Goal: Task Accomplishment & Management: Complete application form

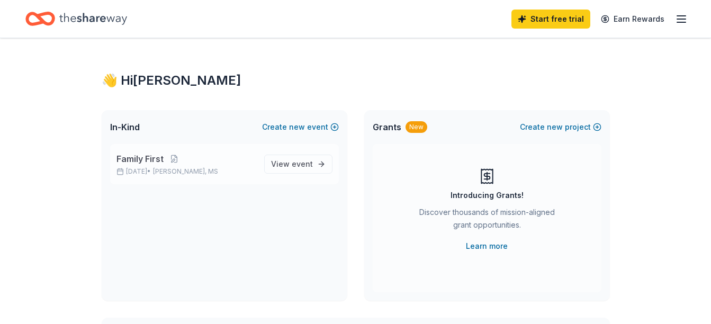
click at [210, 168] on span "[PERSON_NAME], MS" at bounding box center [185, 171] width 65 height 8
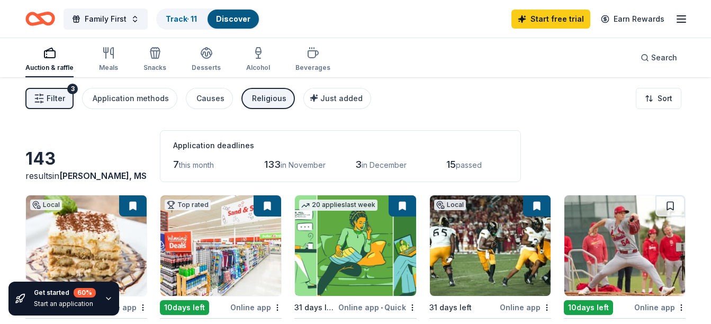
click at [53, 96] on span "Filter" at bounding box center [56, 98] width 19 height 13
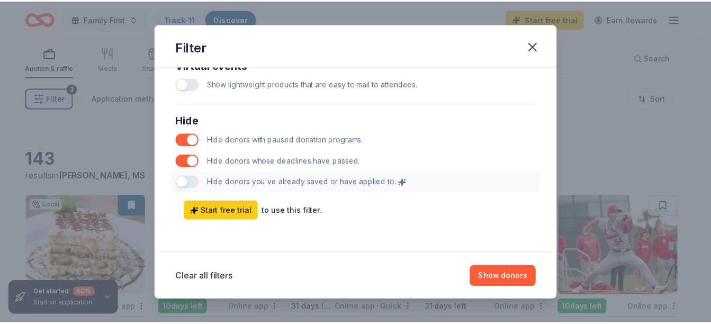
scroll to position [583, 0]
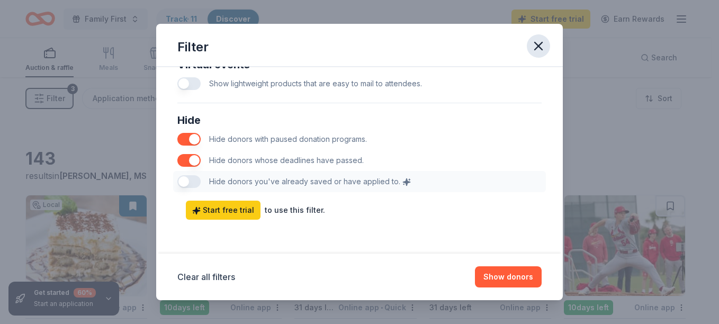
click at [540, 44] on icon "button" at bounding box center [538, 45] width 7 height 7
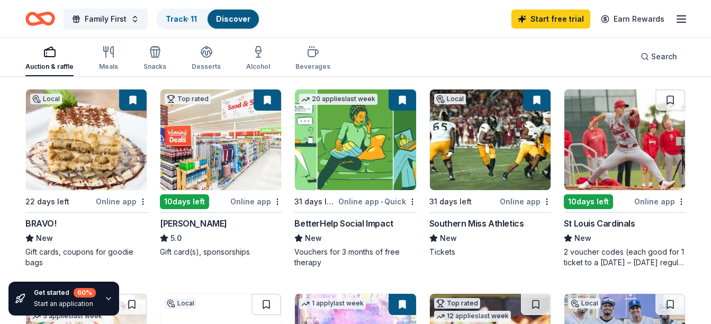
scroll to position [0, 0]
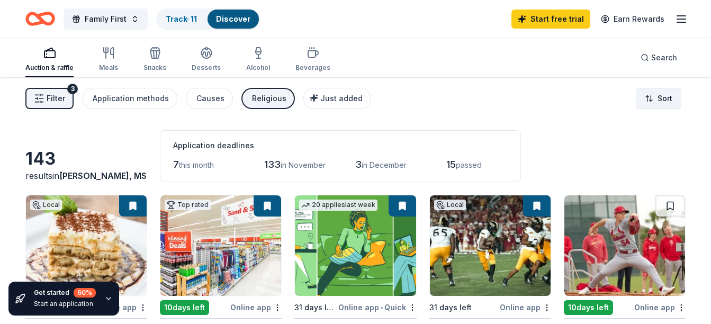
click at [660, 99] on html "Family First Track · 11 Discover Start free trial Earn Rewards Auction & raffle…" at bounding box center [355, 162] width 711 height 324
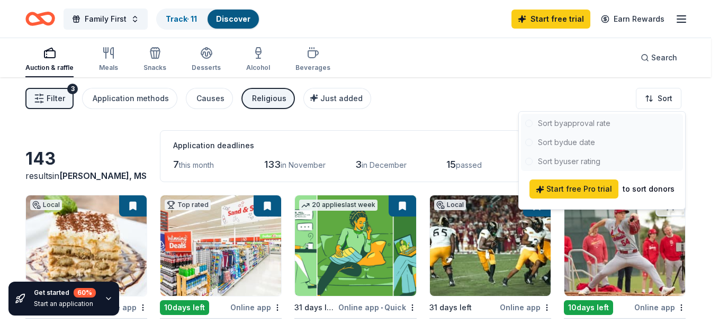
click at [575, 139] on div at bounding box center [602, 142] width 162 height 57
click at [576, 94] on html "Family First Track · 11 Discover Start free trial Earn Rewards Auction & raffle…" at bounding box center [359, 162] width 719 height 324
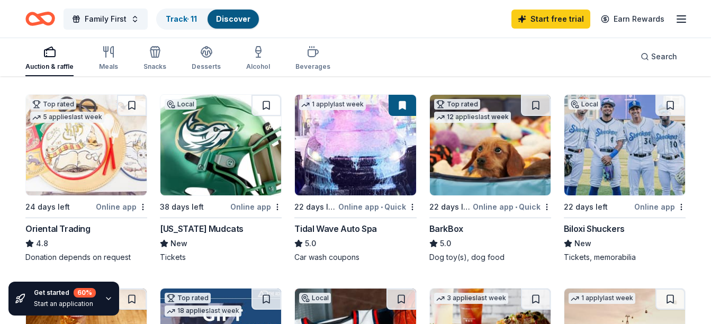
scroll to position [318, 0]
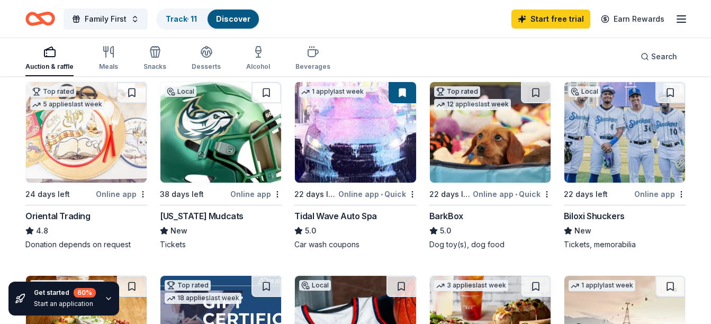
click at [223, 140] on img at bounding box center [220, 132] width 121 height 101
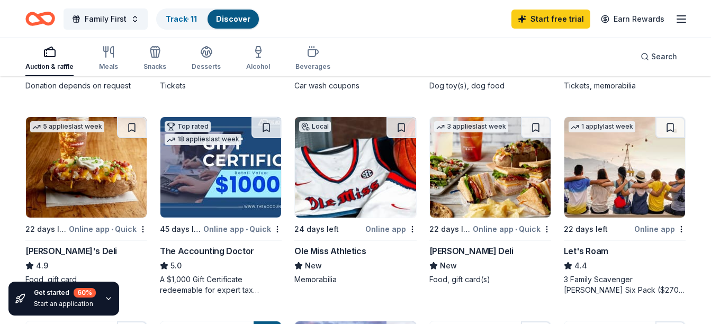
scroll to position [212, 0]
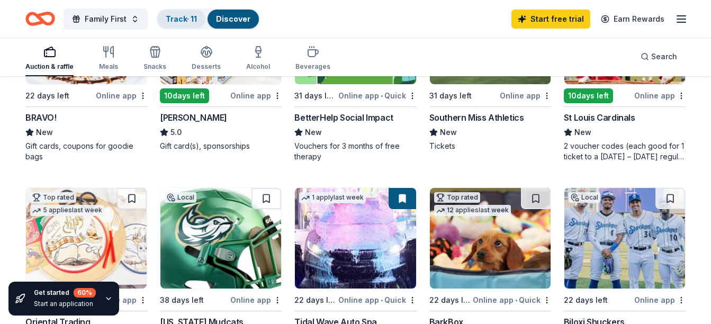
click at [184, 18] on link "Track · 11" at bounding box center [181, 18] width 31 height 9
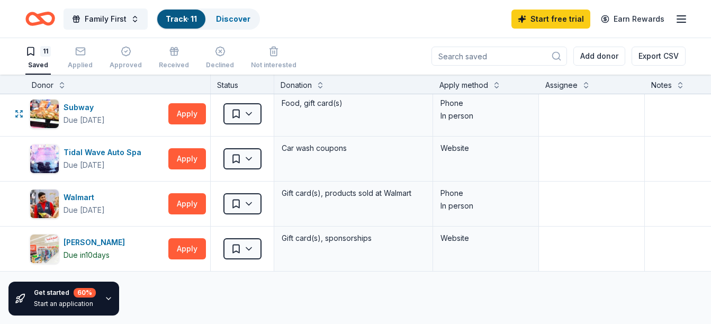
scroll to position [371, 0]
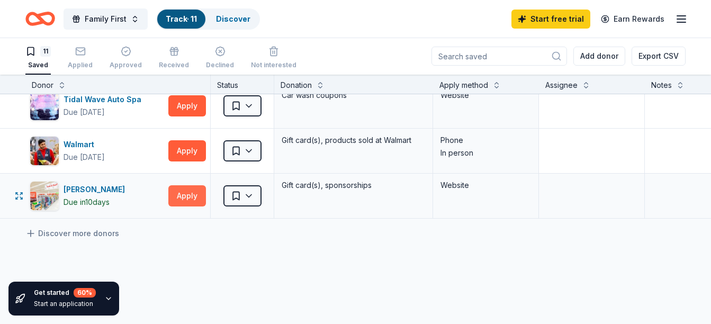
click at [176, 199] on button "Apply" at bounding box center [187, 195] width 38 height 21
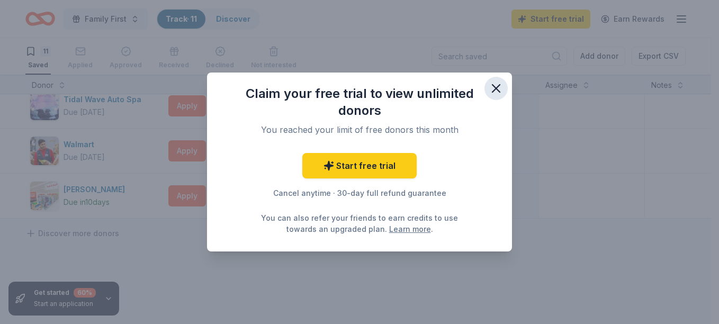
click at [491, 91] on icon "button" at bounding box center [496, 88] width 15 height 15
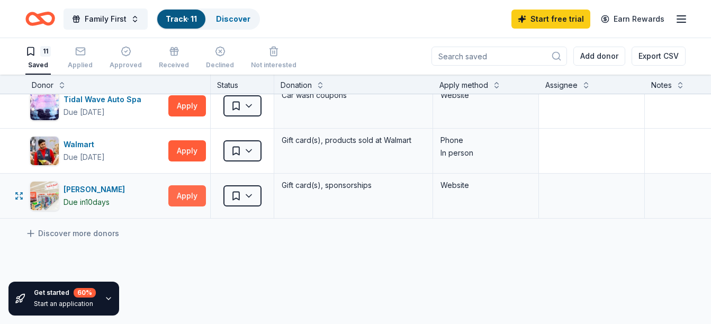
click at [192, 192] on button "Apply" at bounding box center [187, 195] width 38 height 21
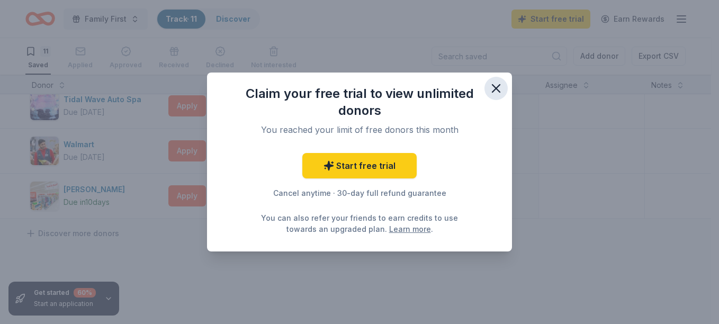
click at [499, 87] on icon "button" at bounding box center [496, 88] width 15 height 15
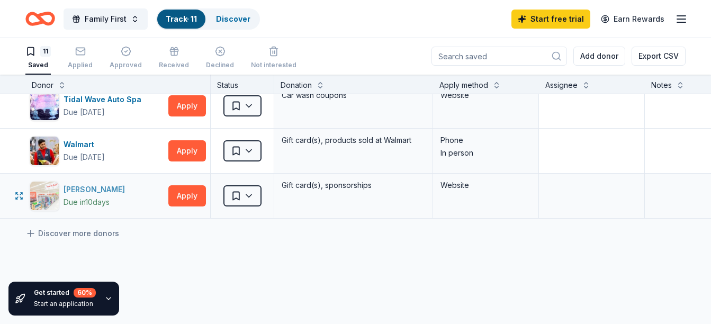
click at [61, 194] on div "Winn-Dixie Due in 10 days" at bounding box center [97, 196] width 135 height 30
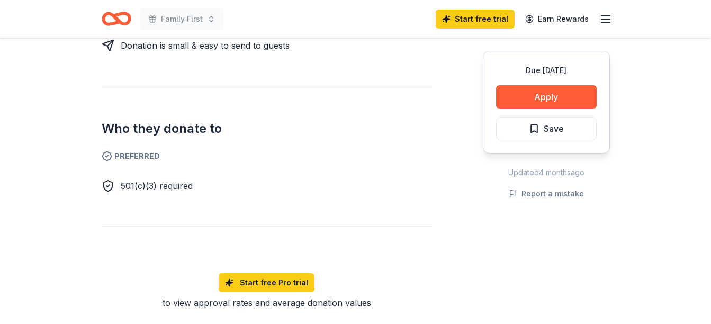
scroll to position [530, 0]
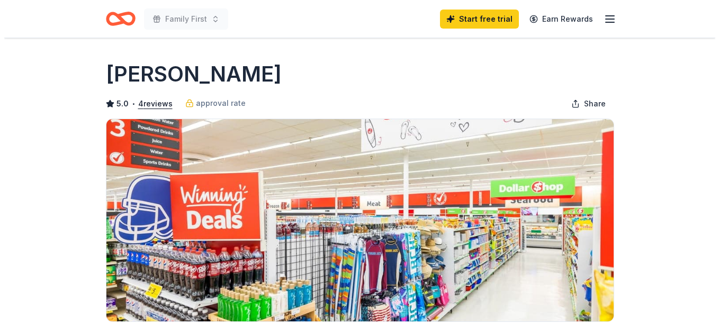
scroll to position [159, 0]
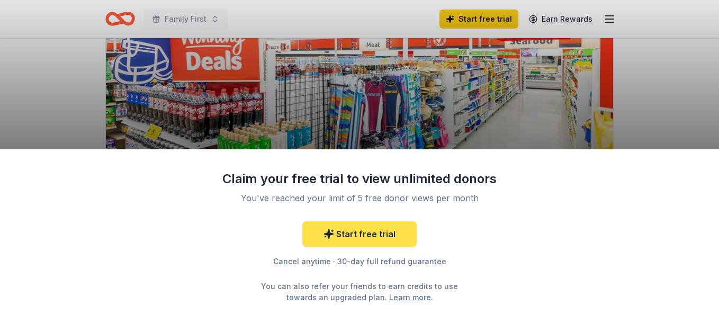
click at [386, 232] on link "Start free trial" at bounding box center [359, 233] width 114 height 25
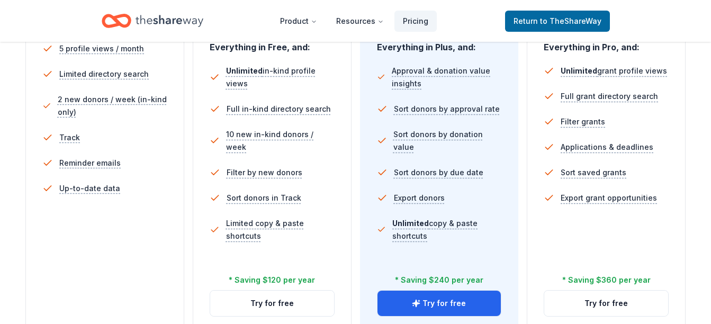
scroll to position [371, 0]
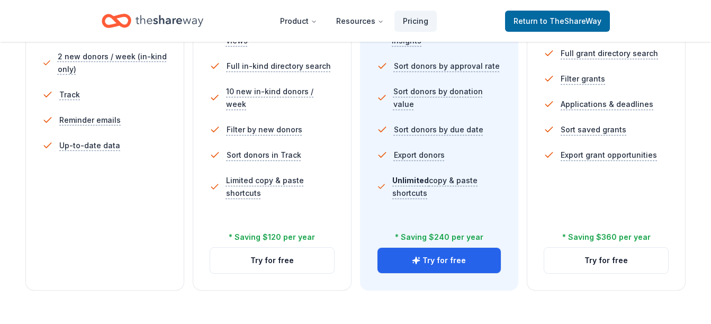
click at [339, 164] on div "In-Kind Plus You're actively soliciting donations. $ 29 $ 19 per month billed a…" at bounding box center [272, 73] width 159 height 434
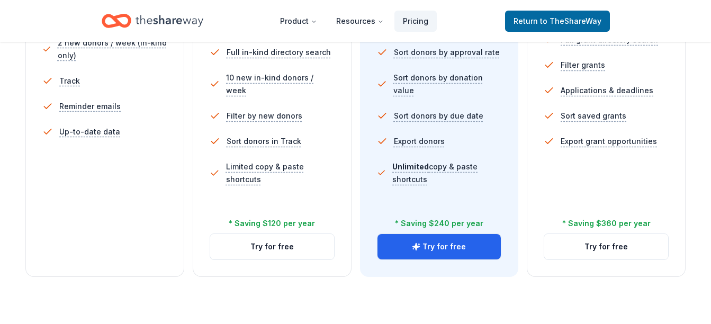
scroll to position [477, 0]
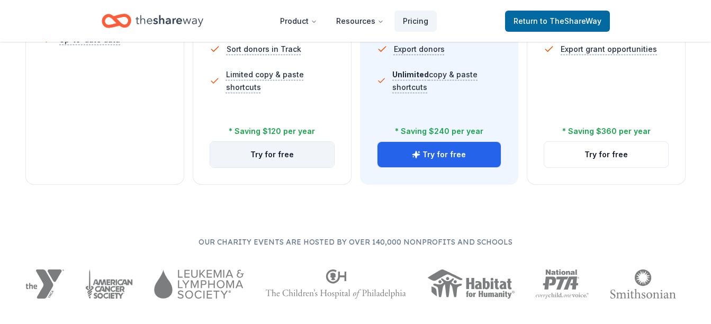
click at [264, 153] on button "Try for free" at bounding box center [272, 154] width 124 height 25
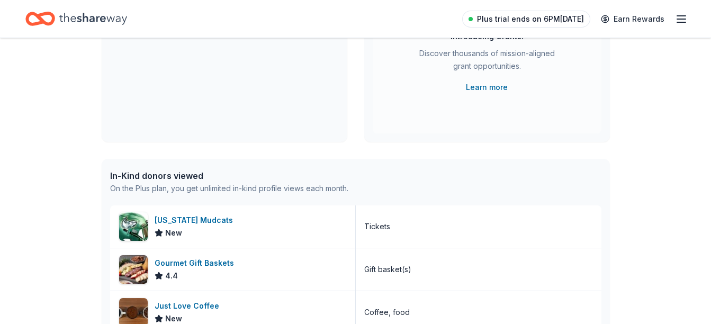
click at [523, 16] on span "Plus trial ends on 6PM, 10/22" at bounding box center [530, 19] width 107 height 13
click at [530, 23] on span "Plus trial ends on 6PM, 10/22" at bounding box center [530, 19] width 107 height 13
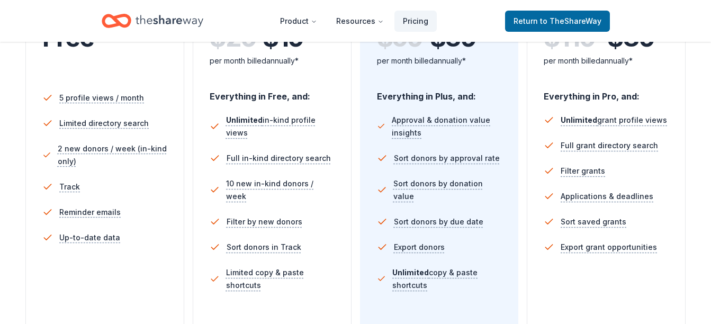
scroll to position [265, 0]
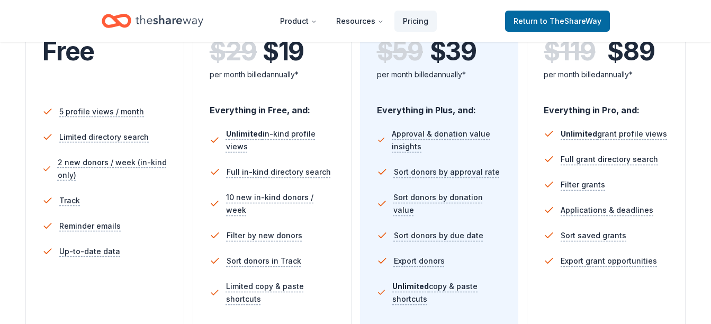
click at [554, 1] on header "Product Resources Pricing Return to TheShareWay" at bounding box center [355, 21] width 711 height 42
click at [553, 15] on span "Return to TheShareWay" at bounding box center [558, 21] width 88 height 13
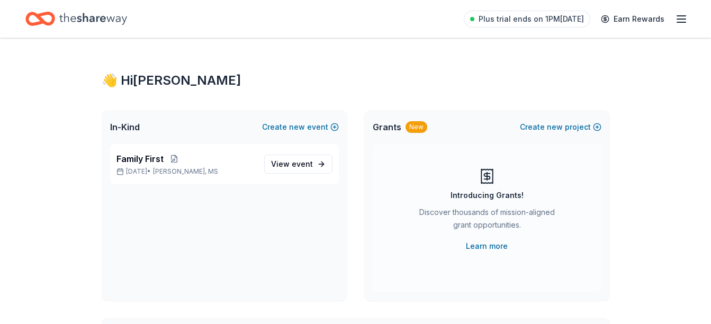
click at [673, 21] on div "Plus trial ends on 1PM, 10/22 Earn Rewards" at bounding box center [576, 18] width 224 height 25
click at [680, 22] on line "button" at bounding box center [681, 22] width 8 height 0
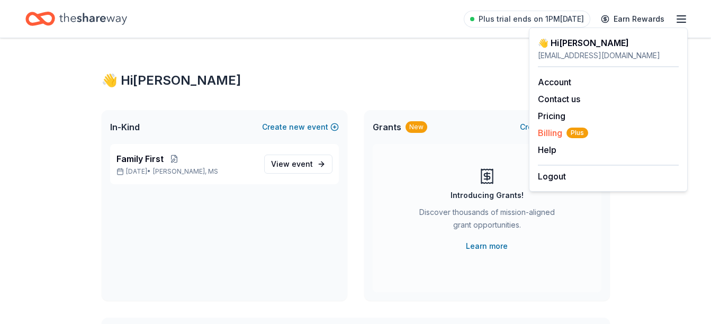
click at [548, 132] on span "Billing Plus" at bounding box center [563, 133] width 50 height 13
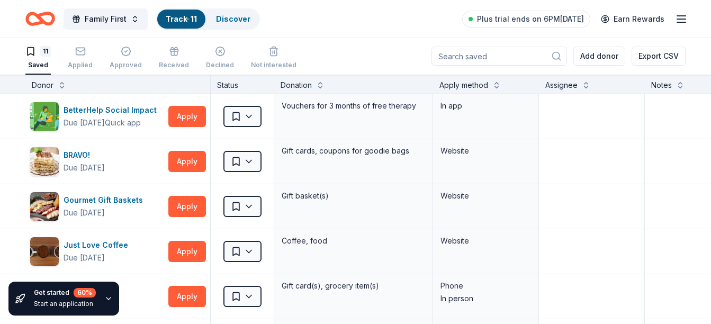
scroll to position [1, 0]
click at [231, 19] on link "Discover" at bounding box center [233, 18] width 34 height 9
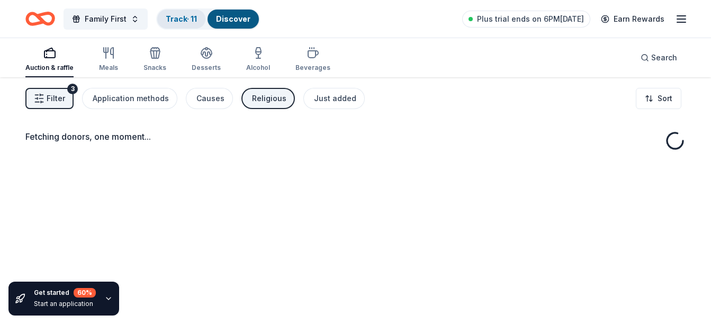
click at [175, 19] on link "Track · 11" at bounding box center [181, 18] width 31 height 9
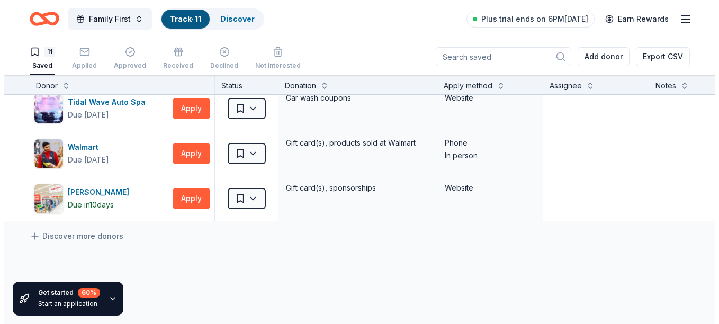
scroll to position [366, 0]
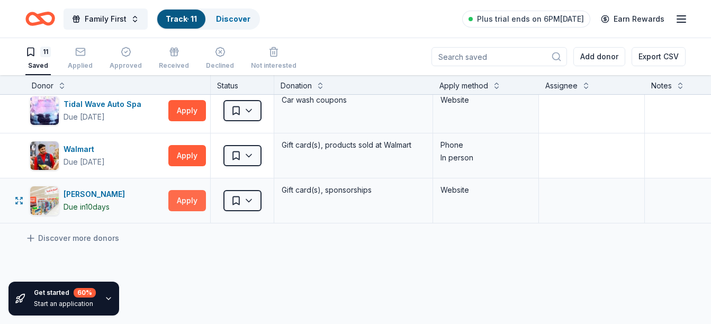
click at [183, 206] on button "Apply" at bounding box center [187, 200] width 38 height 21
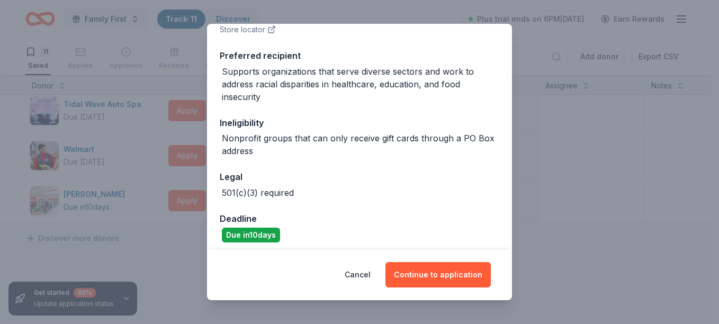
scroll to position [165, 0]
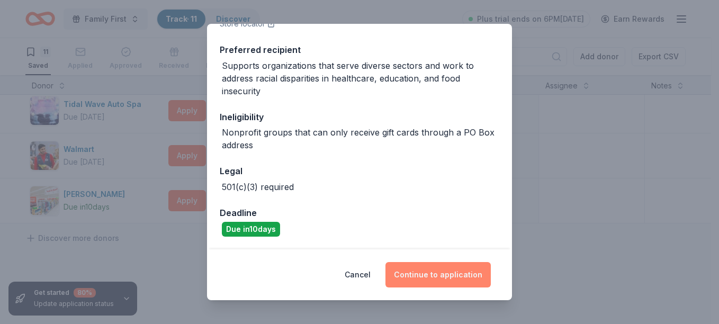
click at [431, 277] on button "Continue to application" at bounding box center [438, 274] width 105 height 25
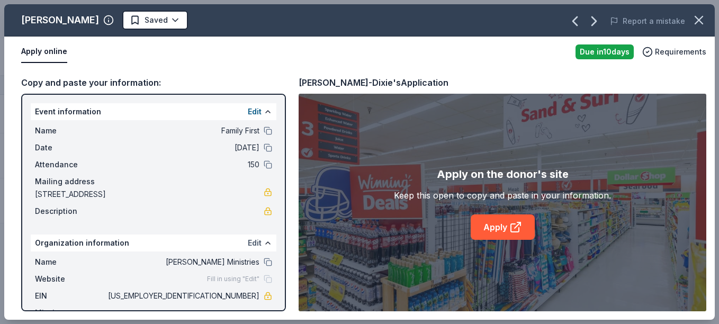
click at [250, 242] on button "Edit" at bounding box center [255, 243] width 14 height 13
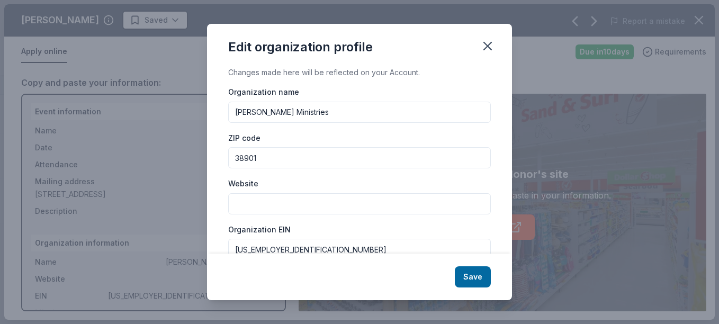
click at [285, 207] on input "Website" at bounding box center [359, 203] width 263 height 21
type input "[DOMAIN_NAME]"
click at [466, 283] on button "Save" at bounding box center [473, 276] width 36 height 21
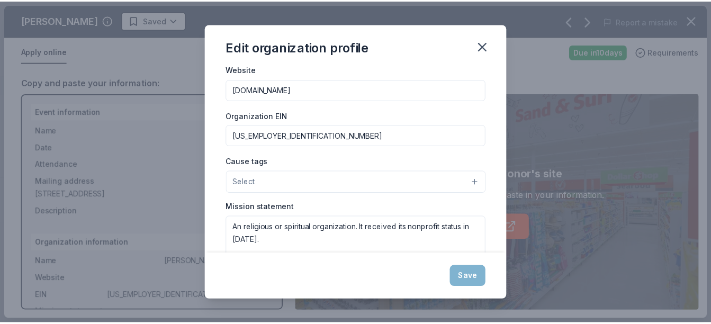
scroll to position [159, 0]
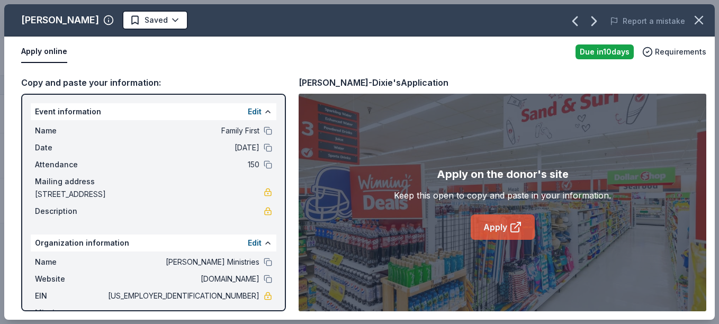
click at [505, 222] on link "Apply" at bounding box center [503, 226] width 64 height 25
click at [146, 16] on html "Family First Track · 11 Discover Plus trial ends on 6PM, 10/22 Earn Rewards 11 …" at bounding box center [359, 162] width 719 height 324
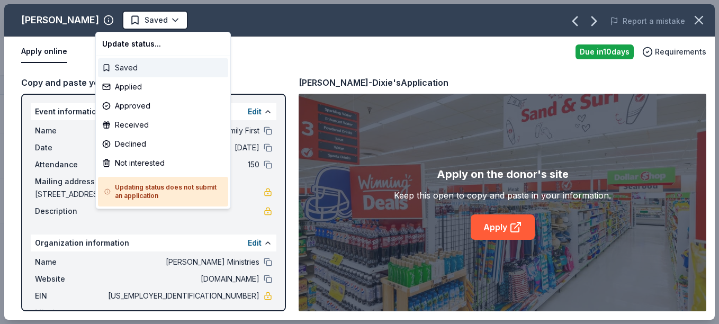
click at [140, 68] on div "Saved" at bounding box center [163, 67] width 130 height 19
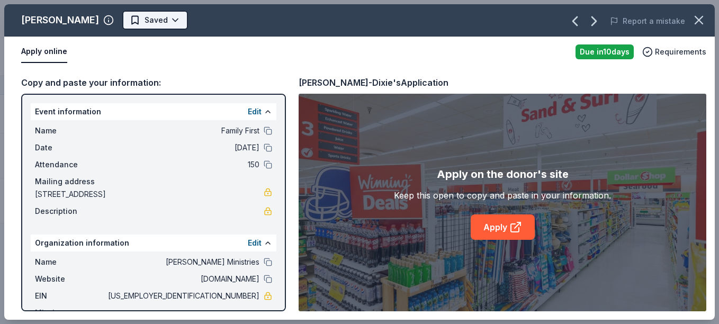
click at [137, 23] on html "Family First Track · 11 Discover Plus trial ends on 6PM, 10/22 Earn Rewards 11 …" at bounding box center [359, 162] width 719 height 324
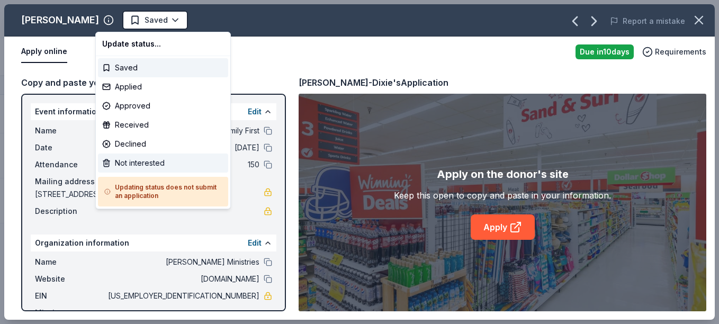
click at [156, 159] on div "Not interested" at bounding box center [163, 163] width 130 height 19
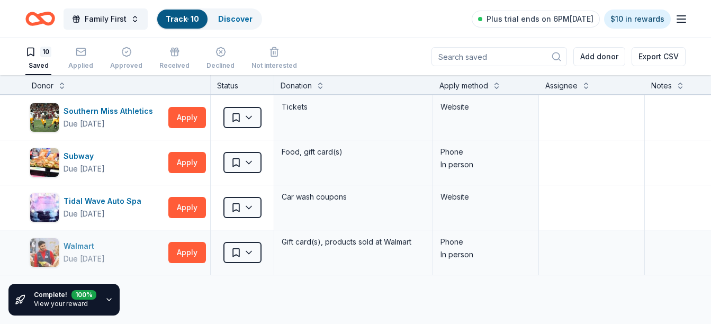
scroll to position [371, 0]
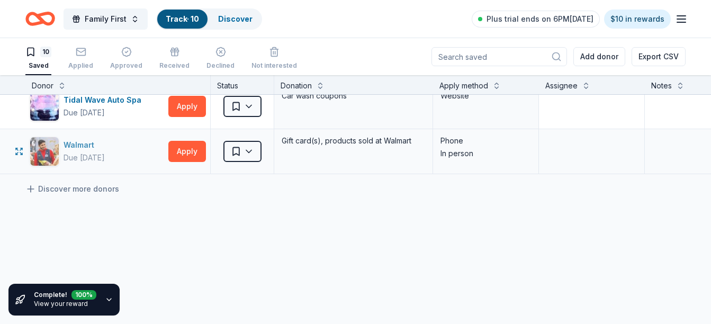
click at [129, 156] on div "Walmart Due in 22 days" at bounding box center [97, 152] width 135 height 30
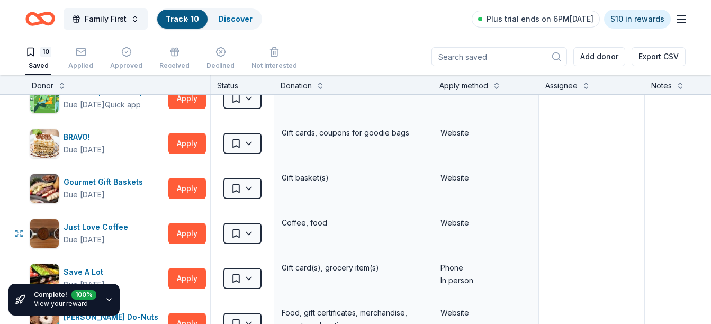
scroll to position [0, 0]
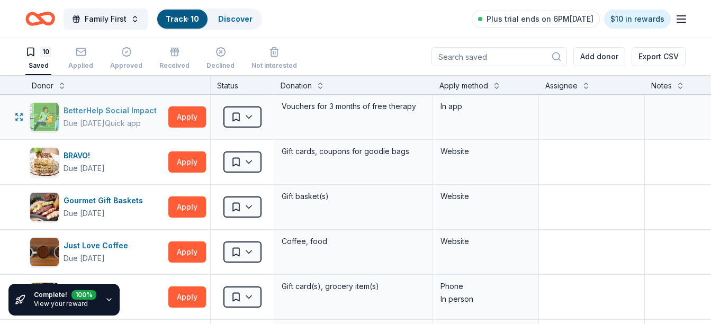
click at [105, 110] on div "BetterHelp Social Impact" at bounding box center [112, 110] width 97 height 13
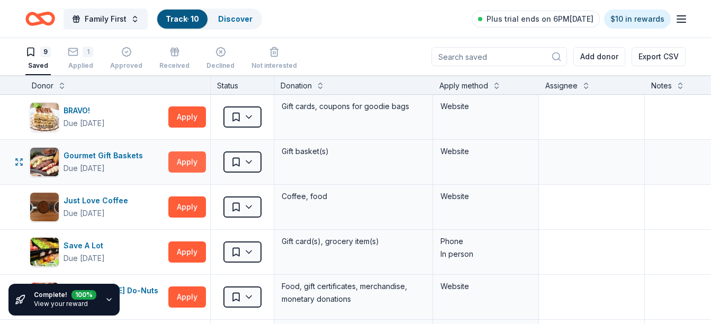
click at [186, 159] on button "Apply" at bounding box center [187, 161] width 38 height 21
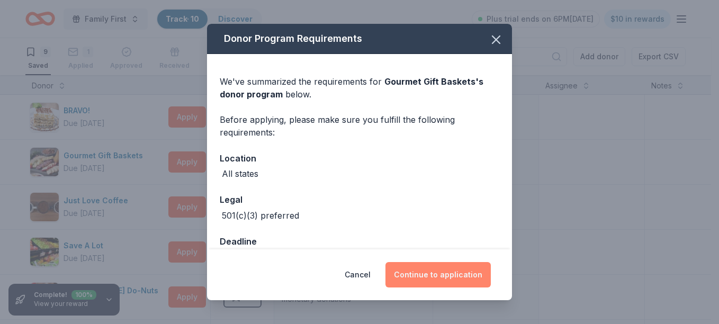
click at [440, 272] on button "Continue to application" at bounding box center [438, 274] width 105 height 25
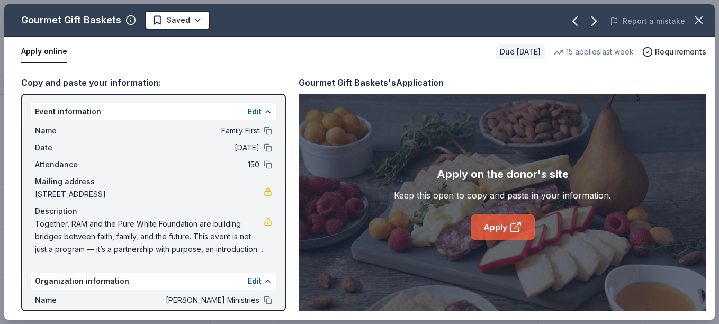
click at [489, 228] on link "Apply" at bounding box center [503, 226] width 64 height 25
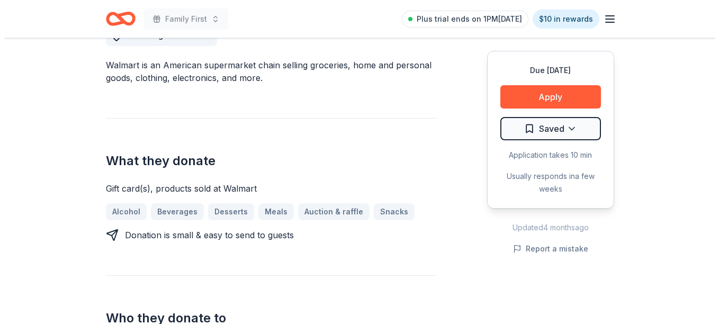
scroll to position [318, 0]
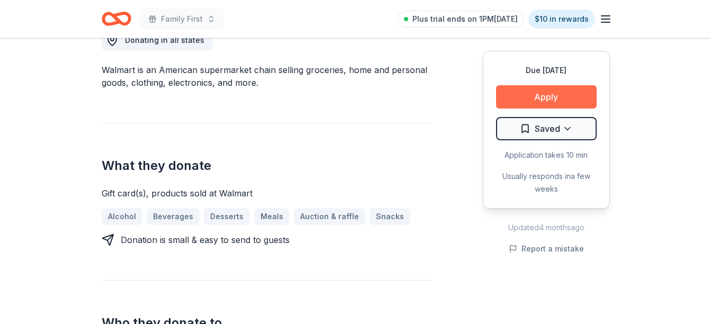
click at [549, 94] on button "Apply" at bounding box center [546, 96] width 101 height 23
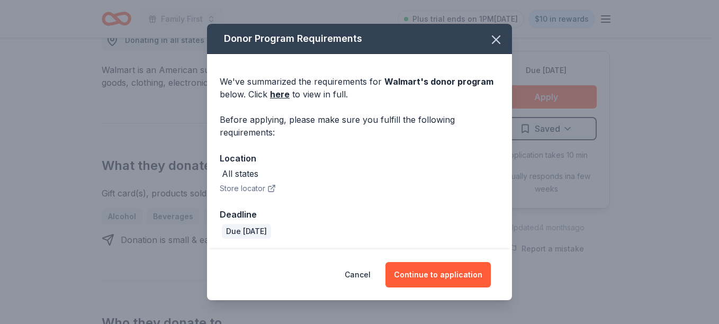
scroll to position [2, 0]
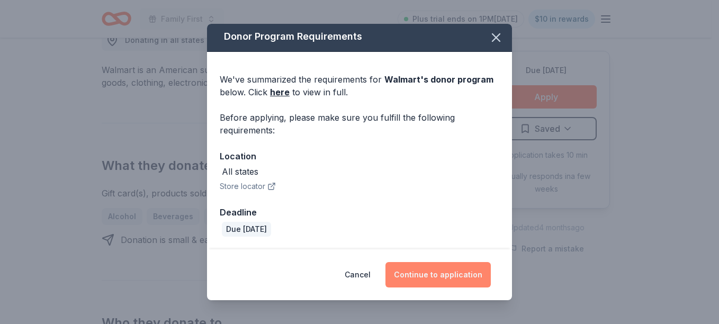
click at [462, 272] on button "Continue to application" at bounding box center [438, 274] width 105 height 25
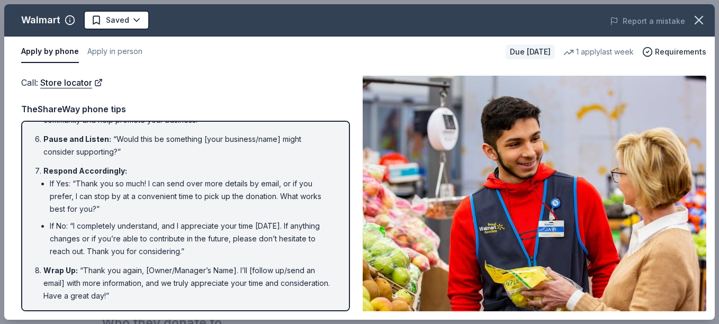
scroll to position [220, 0]
click at [119, 48] on button "Apply in person" at bounding box center [114, 52] width 55 height 22
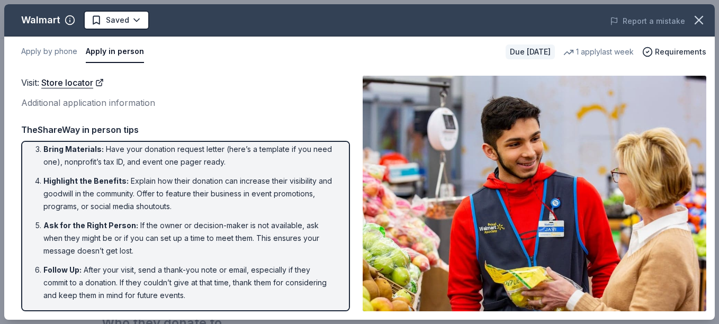
scroll to position [0, 0]
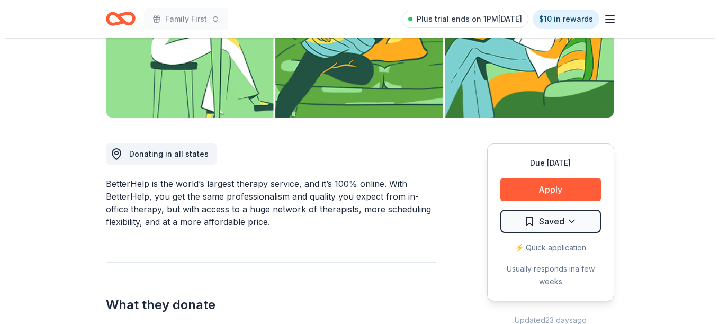
scroll to position [212, 0]
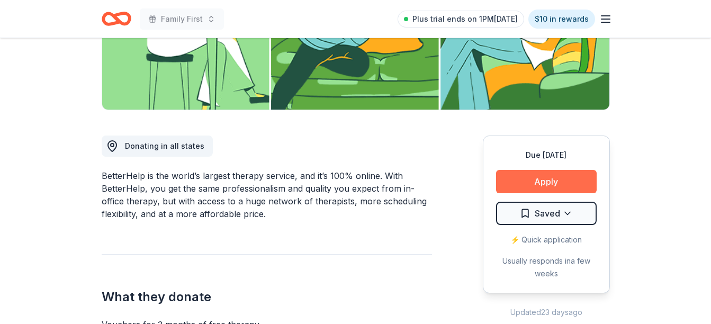
click at [551, 174] on button "Apply" at bounding box center [546, 181] width 101 height 23
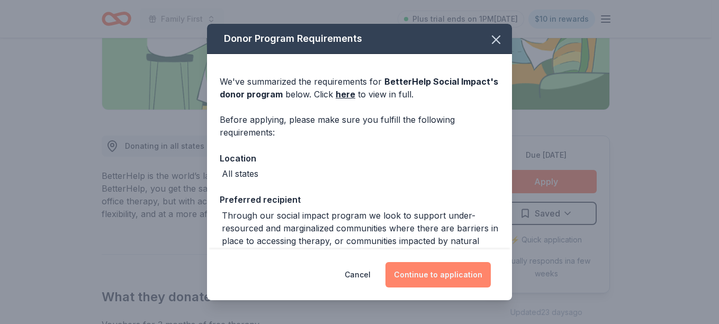
click at [445, 272] on button "Continue to application" at bounding box center [438, 274] width 105 height 25
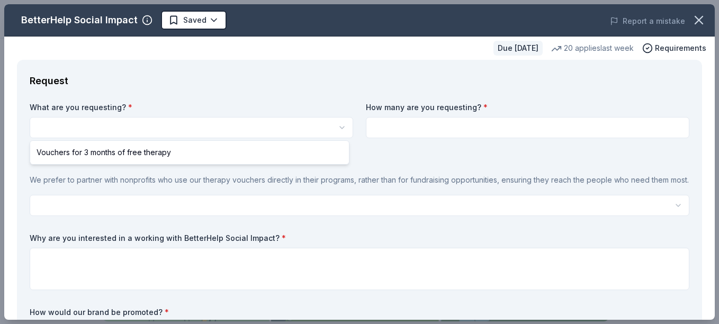
scroll to position [0, 0]
select select "Vouchers for 3 months of free therapy"
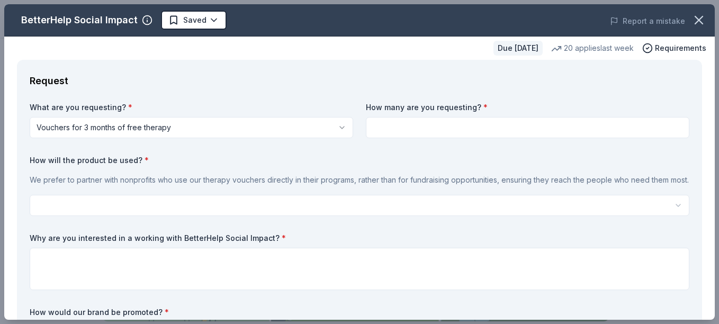
click at [396, 131] on input at bounding box center [528, 127] width 324 height 21
click at [396, 131] on input "3" at bounding box center [528, 127] width 324 height 21
type input "3"
click at [158, 216] on html "Family First Saved Apply Due [DATE] Share BetterHelp Social Impact New 20 appli…" at bounding box center [359, 162] width 719 height 324
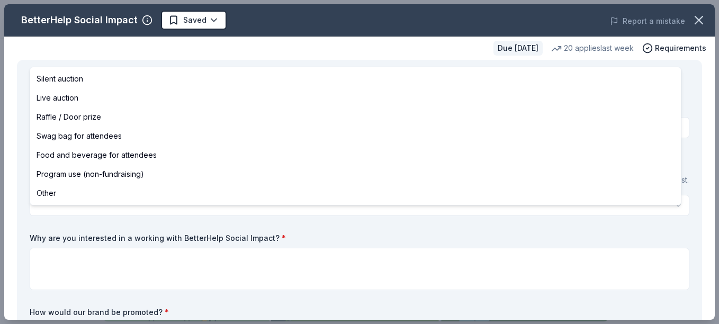
select select "raffleDoorPrize"
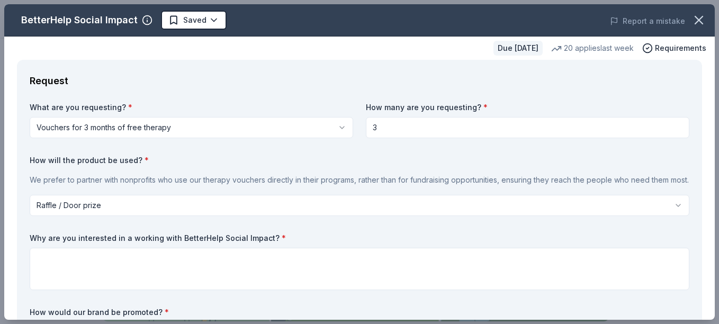
click at [399, 132] on input "3" at bounding box center [528, 127] width 324 height 21
type input "3"
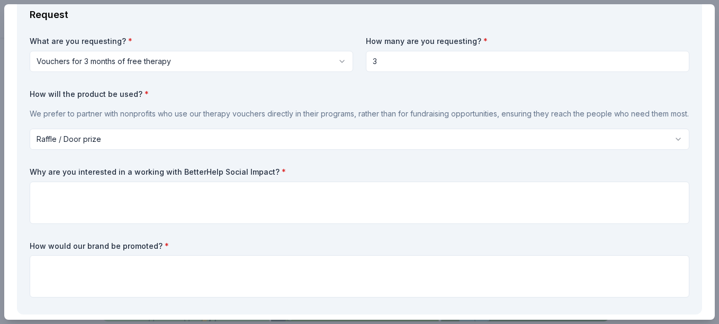
scroll to position [106, 0]
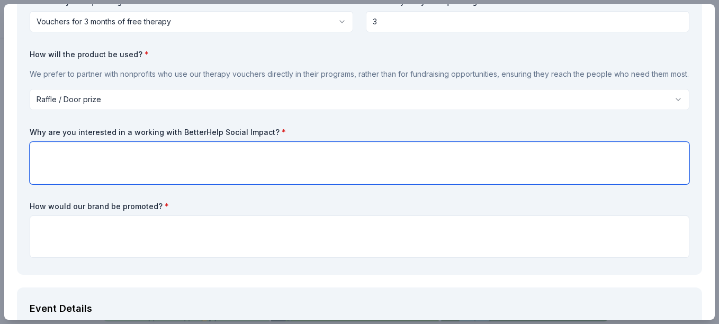
click at [126, 157] on textarea at bounding box center [360, 163] width 660 height 42
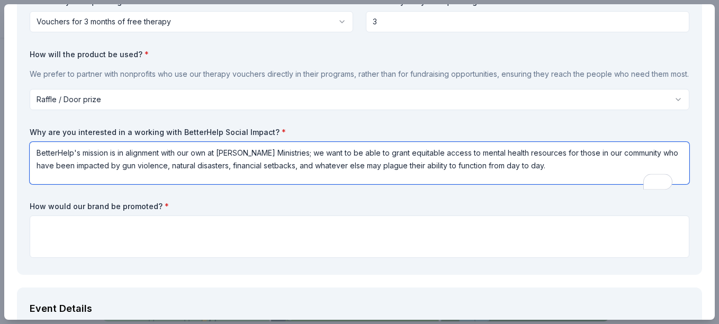
scroll to position [159, 0]
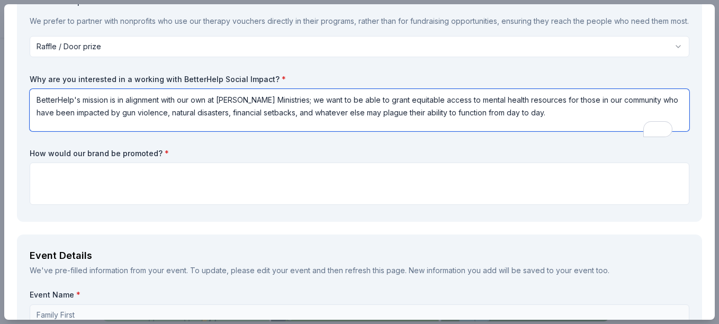
type textarea "BetterHelp's mission is in alignment with our own at [PERSON_NAME] Ministries; …"
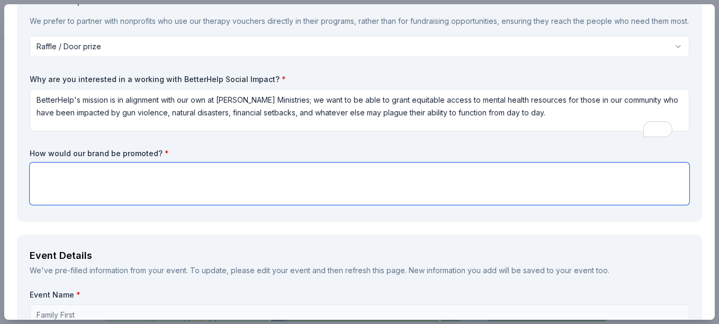
click at [305, 194] on textarea at bounding box center [360, 184] width 660 height 42
type textarea "o"
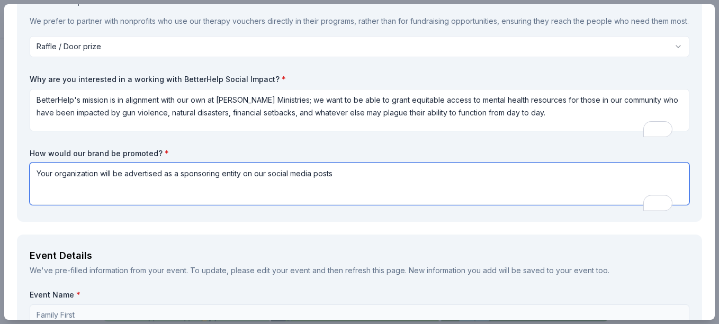
click at [289, 183] on textarea "Your organization will be advertised as a sponsoring entity on our social media…" at bounding box center [360, 184] width 660 height 42
click at [372, 182] on textarea "Your organization will be advertised as a sponsoring entity on our social and o…" at bounding box center [360, 184] width 660 height 42
click at [408, 187] on textarea "Your organization will be featured as a sponsoring entity in our social media a…" at bounding box center [360, 184] width 660 height 42
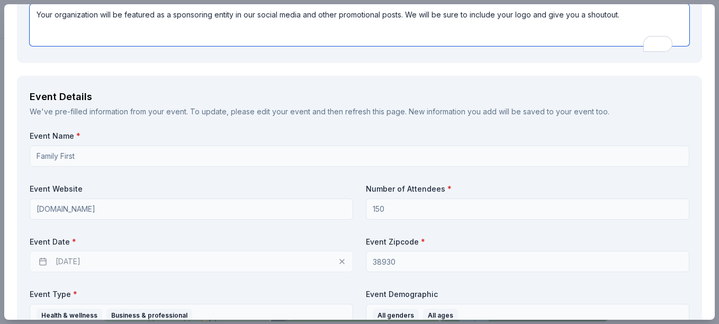
scroll to position [371, 0]
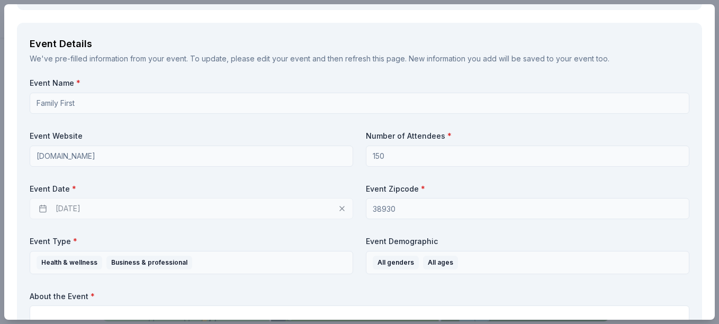
type textarea "Your organization will be featured as a sponsoring entity in our social media a…"
click at [123, 218] on div "[DATE]" at bounding box center [192, 208] width 324 height 21
click at [104, 219] on div "[DATE]" at bounding box center [192, 208] width 324 height 21
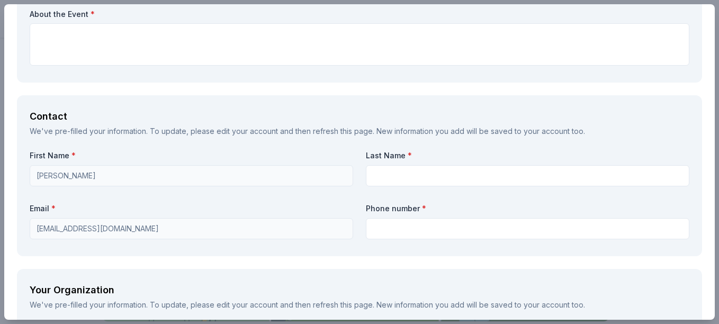
scroll to position [650, 0]
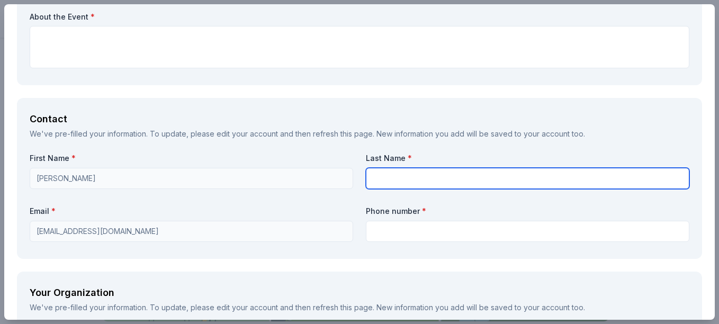
click at [379, 189] on input "text" at bounding box center [528, 178] width 324 height 21
type input "[PERSON_NAME]"
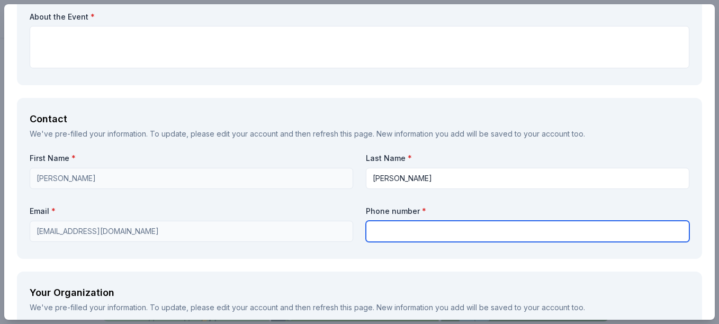
click at [379, 242] on input "text" at bounding box center [528, 231] width 324 height 21
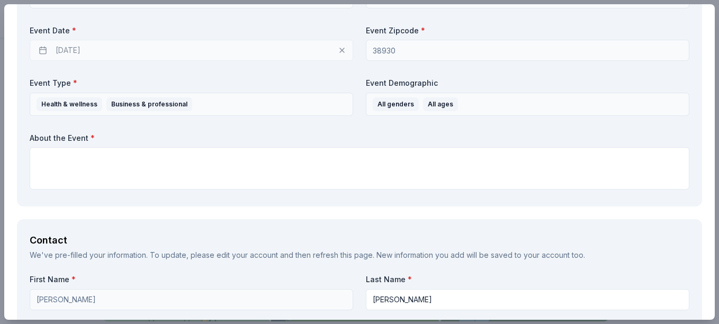
scroll to position [491, 0]
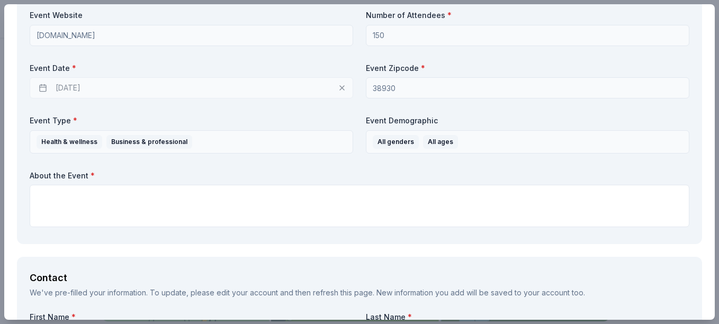
type input "5044323212"
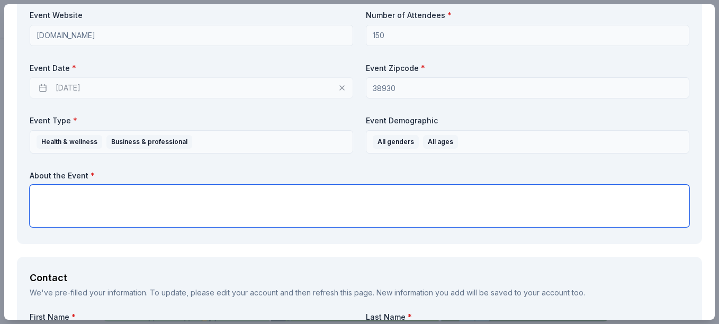
click at [79, 209] on textarea at bounding box center [360, 206] width 660 height 42
paste textarea "Together, RAM and the Pure White Foundation are building bridges between faith,…"
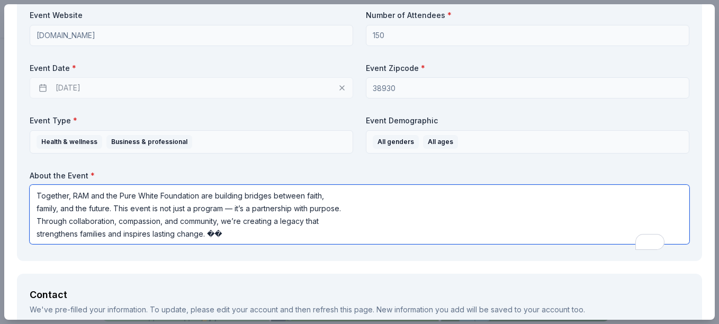
click at [33, 223] on textarea "Together, RAM and the Pure White Foundation are building bridges between faith,…" at bounding box center [360, 214] width 660 height 59
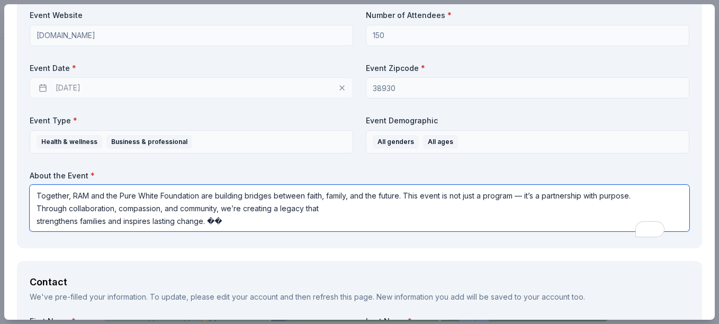
click at [231, 231] on textarea "Together, RAM and the Pure White Foundation are building bridges between faith,…" at bounding box center [360, 208] width 660 height 47
click at [34, 231] on textarea "Together, RAM and the Pure White Foundation are building bridges between faith,…" at bounding box center [360, 208] width 660 height 47
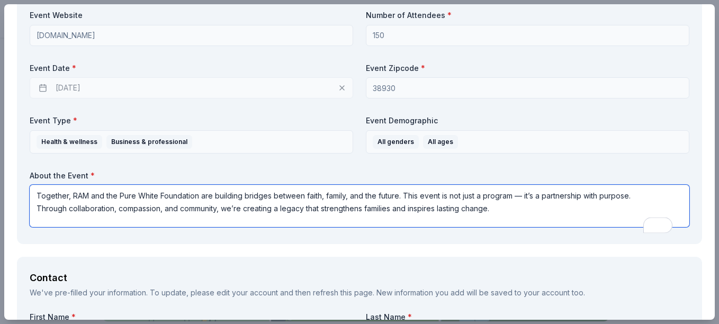
click at [494, 222] on textarea "Together, RAM and the Pure White Foundation are building bridges between faith,…" at bounding box center [360, 206] width 660 height 42
click at [629, 208] on textarea "Together, RAM and the Pure White Foundation are building bridges between faith,…" at bounding box center [360, 206] width 660 height 42
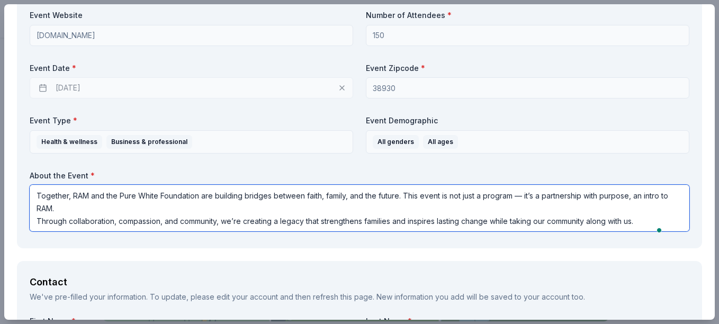
click at [662, 209] on textarea "Together, RAM and the Pure White Foundation are building bridges between faith,…" at bounding box center [360, 208] width 660 height 47
click at [95, 219] on textarea "Together, RAM and the Pure White Foundation are building bridges between faith,…" at bounding box center [360, 208] width 660 height 47
click at [105, 224] on textarea "Together, RAM and the Pure White Foundation are building bridges between faith,…" at bounding box center [360, 208] width 660 height 47
click at [37, 231] on textarea "Together, RAM and the Pure White Foundation are building bridges between faith,…" at bounding box center [360, 208] width 660 height 47
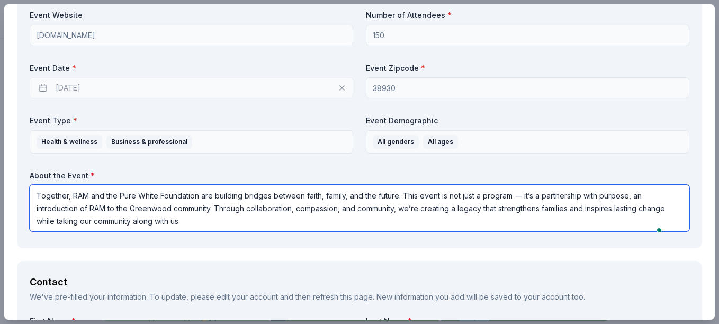
click at [81, 231] on textarea "Together, RAM and the Pure White Foundation are building bridges between faith,…" at bounding box center [360, 208] width 660 height 47
type textarea "Together, RAM and the Pure White Foundation are building bridges between faith,…"
